Goal: Find specific page/section: Find specific page/section

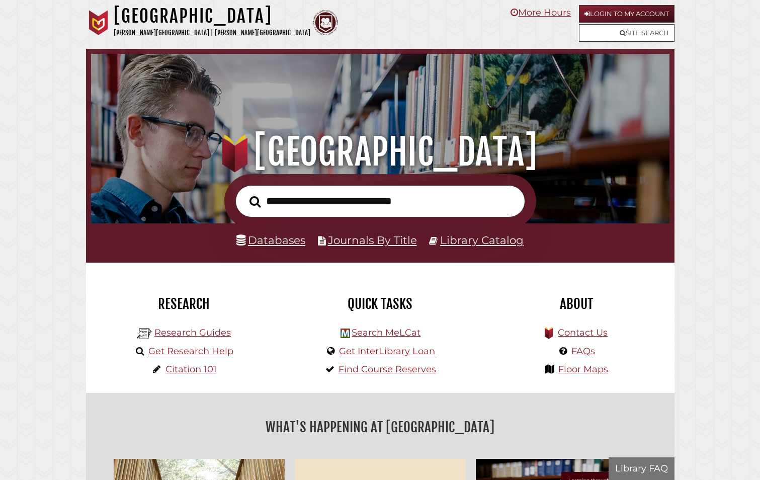
scroll to position [191, 573]
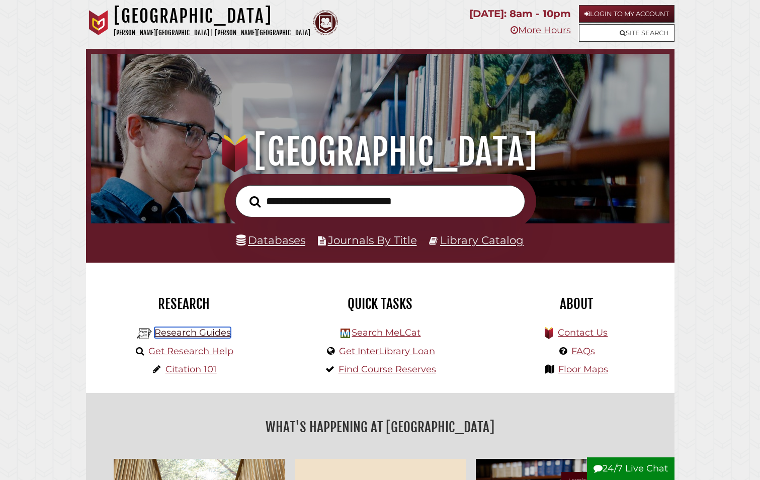
click at [207, 335] on link "Research Guides" at bounding box center [192, 332] width 76 height 11
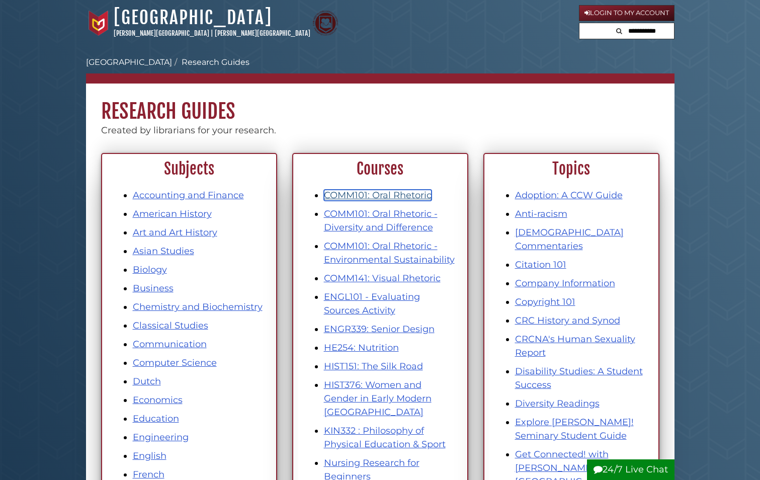
click at [398, 196] on link "COMM101: Oral Rhetoric" at bounding box center [378, 195] width 108 height 11
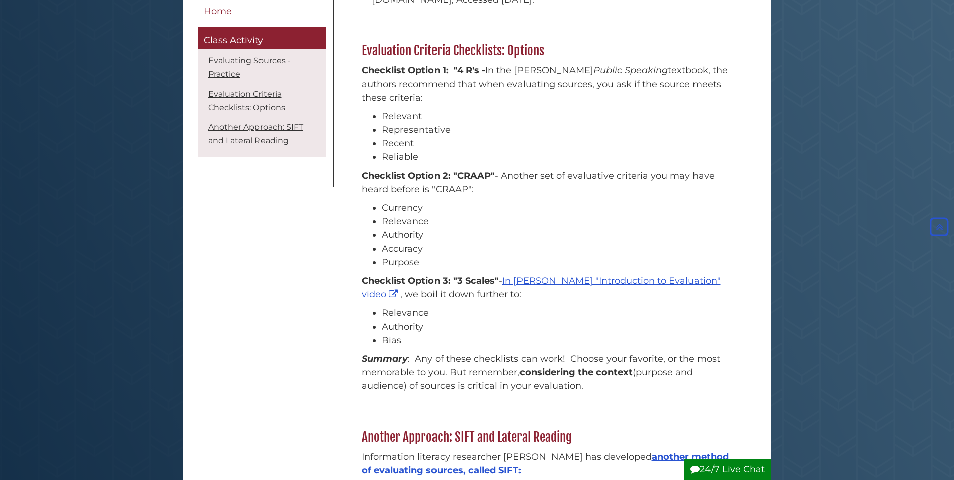
scroll to position [754, 0]
